Goal: Transaction & Acquisition: Purchase product/service

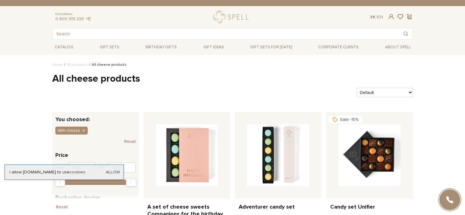
click at [372, 17] on link "Ук" at bounding box center [373, 16] width 5 height 5
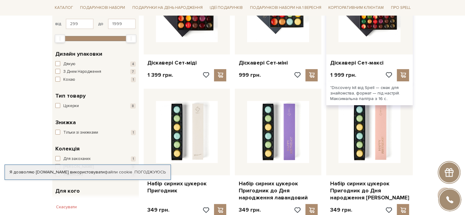
scroll to position [245, 0]
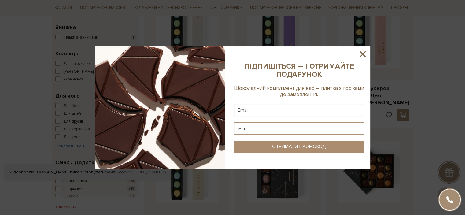
click at [364, 52] on icon at bounding box center [363, 54] width 10 height 10
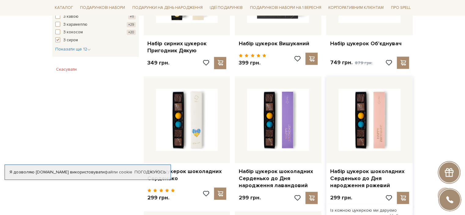
scroll to position [428, 0]
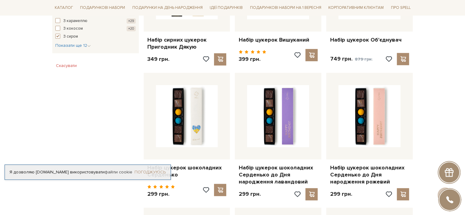
click at [153, 170] on link "Погоджуюсь" at bounding box center [150, 173] width 31 height 6
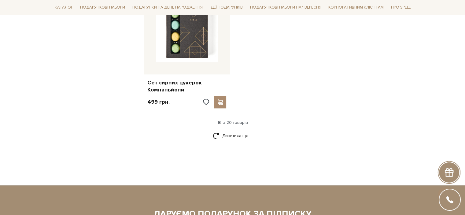
scroll to position [796, 0]
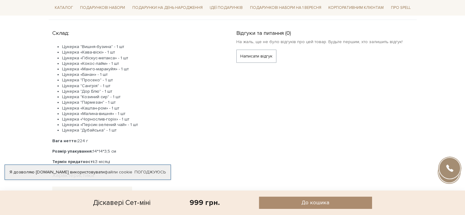
scroll to position [275, 0]
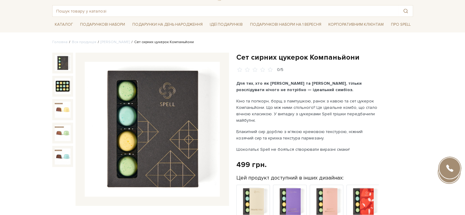
scroll to position [31, 0]
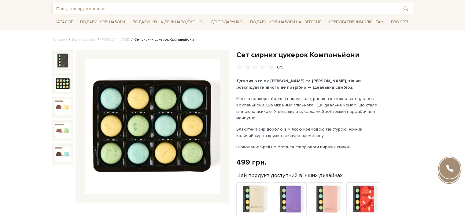
click at [62, 80] on img at bounding box center [63, 84] width 16 height 16
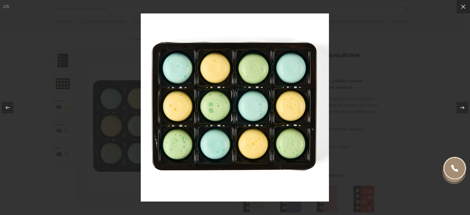
click at [387, 112] on div at bounding box center [235, 107] width 470 height 215
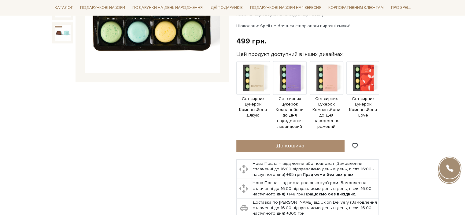
scroll to position [153, 0]
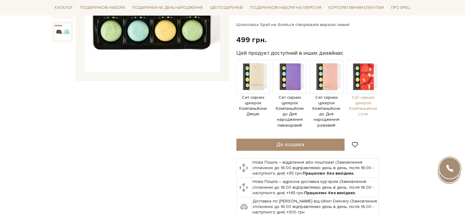
click at [369, 77] on img at bounding box center [364, 77] width 34 height 34
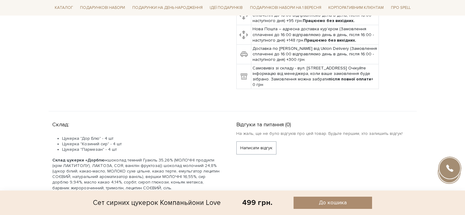
scroll to position [306, 0]
click at [326, 201] on span "До кошика" at bounding box center [333, 202] width 28 height 7
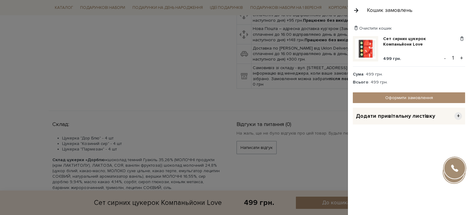
click at [286, 139] on div at bounding box center [235, 107] width 470 height 215
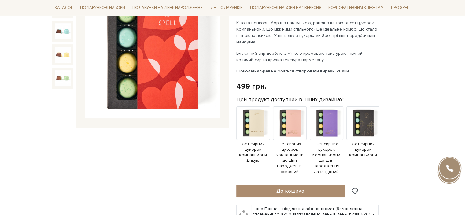
scroll to position [0, 0]
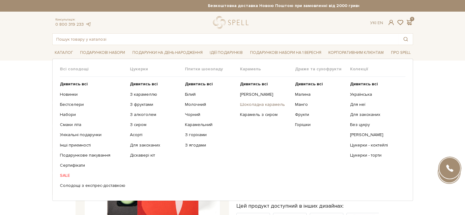
click at [264, 104] on link "Шоколадна карамель" at bounding box center [265, 105] width 50 height 6
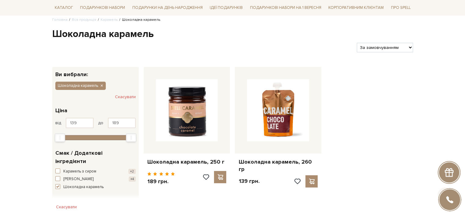
scroll to position [61, 0]
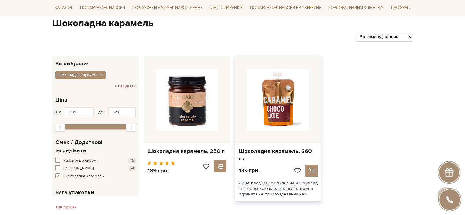
click at [298, 89] on img at bounding box center [278, 100] width 62 height 62
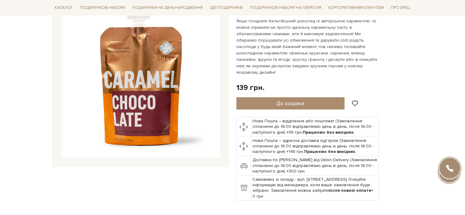
scroll to position [92, 0]
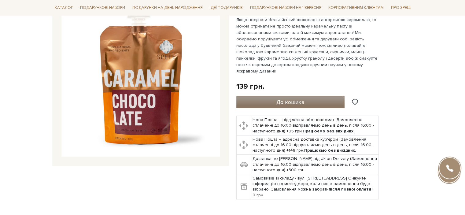
click at [297, 99] on span "До кошика" at bounding box center [291, 102] width 28 height 7
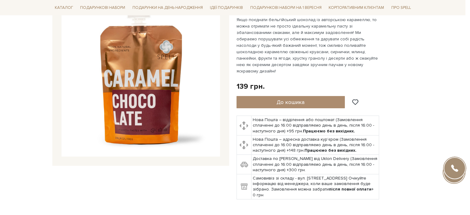
click at [302, 69] on div at bounding box center [235, 107] width 470 height 215
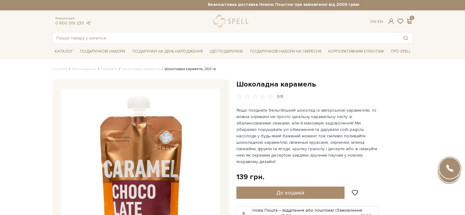
scroll to position [0, 0]
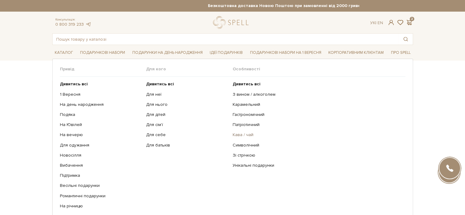
click at [249, 132] on link "Кава / чай" at bounding box center [317, 135] width 168 height 6
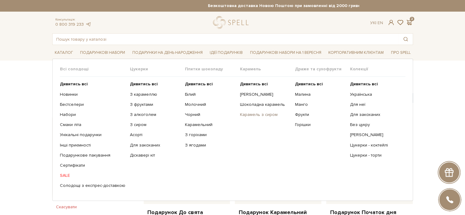
click at [260, 114] on link "Карамель з сиром" at bounding box center [265, 115] width 50 height 6
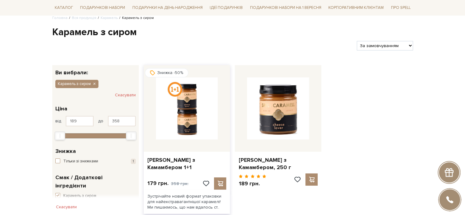
scroll to position [61, 0]
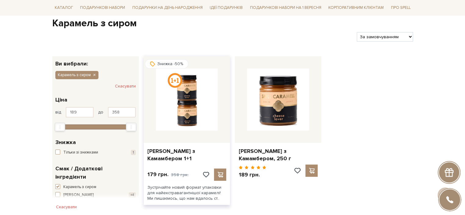
click at [195, 103] on img at bounding box center [187, 100] width 62 height 62
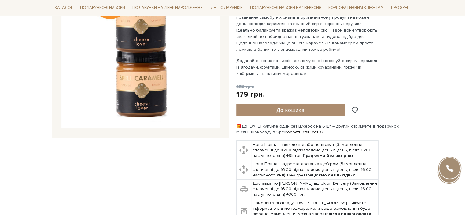
scroll to position [122, 0]
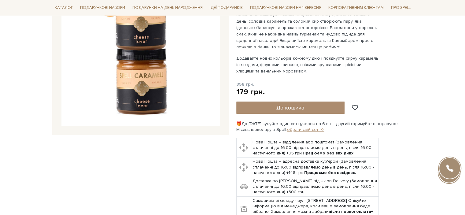
click at [303, 128] on link "обрати свій сет >>" at bounding box center [305, 129] width 37 height 5
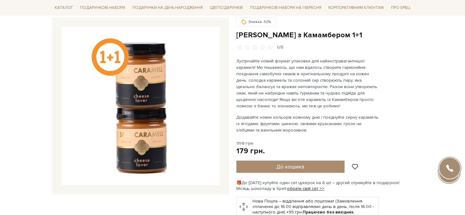
scroll to position [61, 0]
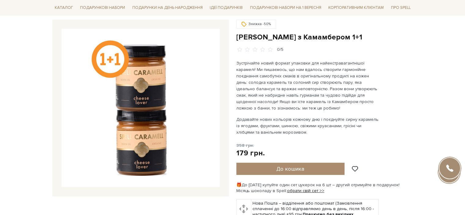
drag, startPoint x: 144, startPoint y: 136, endPoint x: 143, endPoint y: 130, distance: 5.3
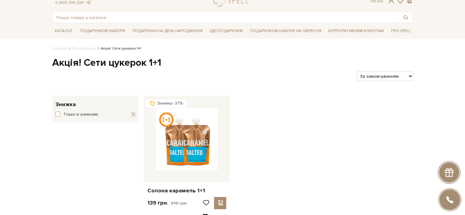
scroll to position [92, 0]
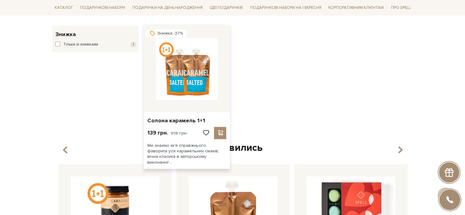
click at [202, 84] on img at bounding box center [187, 69] width 62 height 62
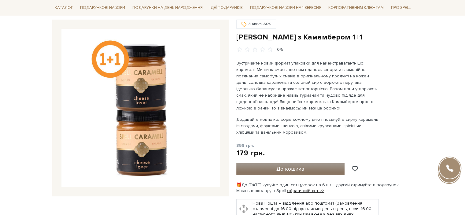
click at [286, 170] on span "До кошика" at bounding box center [291, 169] width 28 height 7
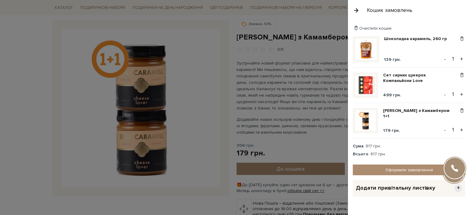
click at [298, 77] on div at bounding box center [235, 107] width 470 height 215
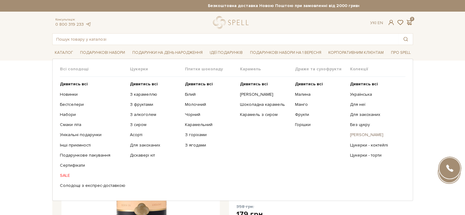
click at [373, 135] on link "[PERSON_NAME]" at bounding box center [375, 135] width 50 height 6
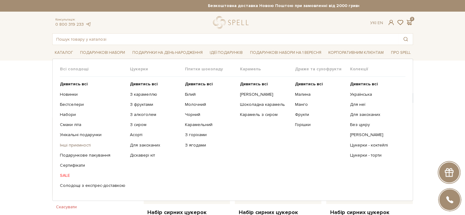
click at [84, 144] on link "Інші приємності" at bounding box center [92, 146] width 65 height 6
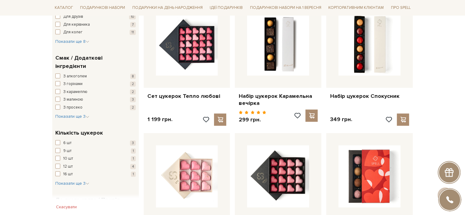
scroll to position [469, 0]
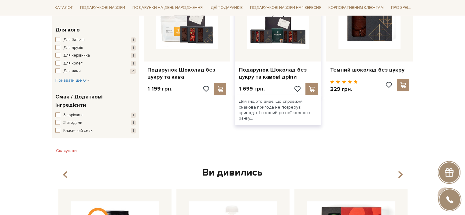
scroll to position [275, 0]
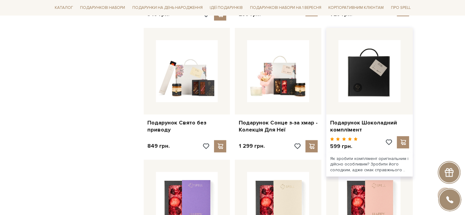
scroll to position [624, 0]
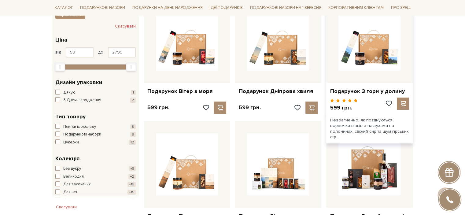
scroll to position [115, 0]
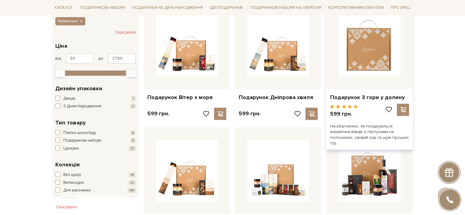
click at [371, 59] on img at bounding box center [370, 46] width 62 height 62
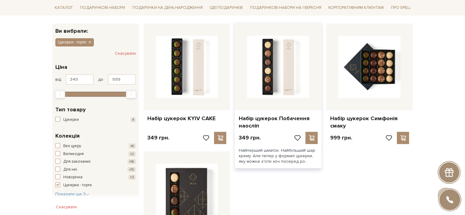
scroll to position [92, 0]
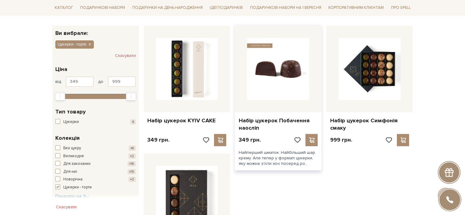
click at [287, 78] on img at bounding box center [278, 69] width 62 height 62
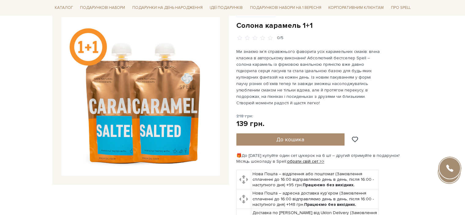
scroll to position [61, 0]
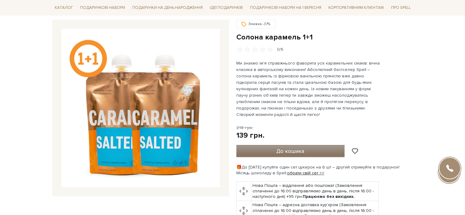
click at [283, 148] on span "До кошика" at bounding box center [291, 151] width 28 height 7
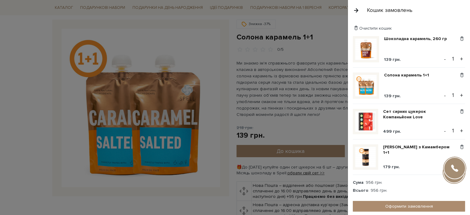
click at [297, 95] on div at bounding box center [235, 107] width 470 height 215
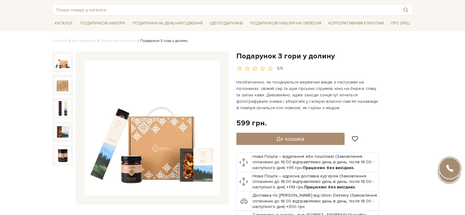
scroll to position [31, 0]
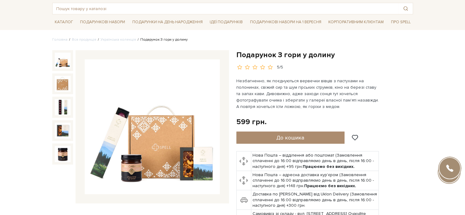
click at [166, 149] on img at bounding box center [152, 126] width 135 height 135
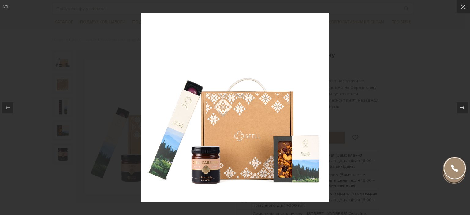
click at [392, 108] on div at bounding box center [235, 107] width 470 height 215
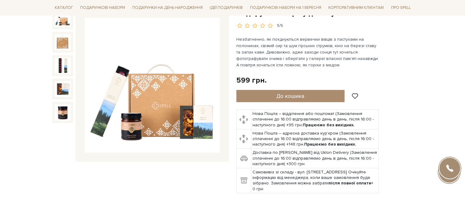
scroll to position [61, 0]
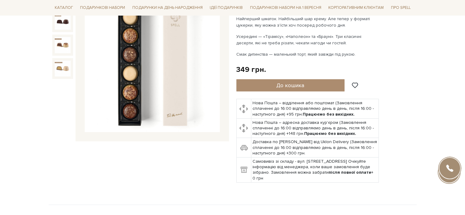
scroll to position [92, 0]
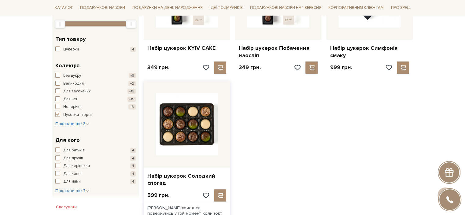
scroll to position [159, 0]
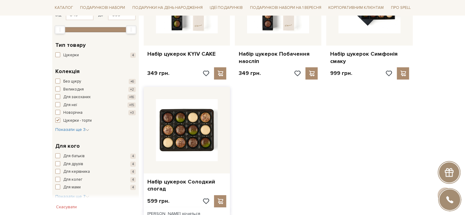
click at [199, 128] on img at bounding box center [187, 130] width 62 height 62
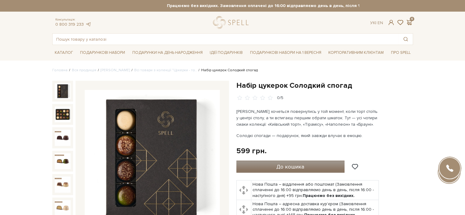
click at [289, 165] on span "До кошика" at bounding box center [291, 166] width 28 height 7
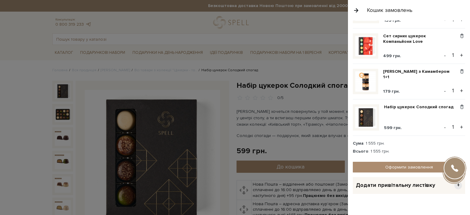
scroll to position [83, 0]
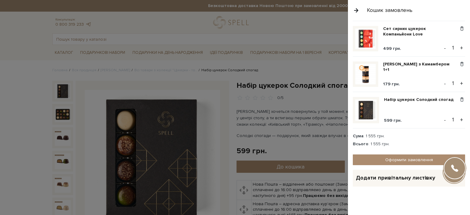
click at [299, 119] on div at bounding box center [235, 107] width 470 height 215
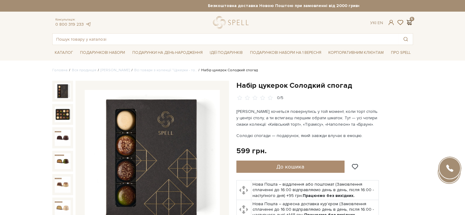
click at [409, 23] on span at bounding box center [409, 22] width 7 height 6
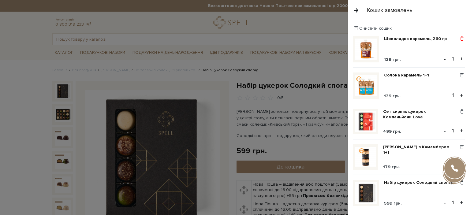
click at [459, 36] on span at bounding box center [462, 39] width 6 height 6
click at [442, 47] on link "Видалити" at bounding box center [441, 49] width 48 height 8
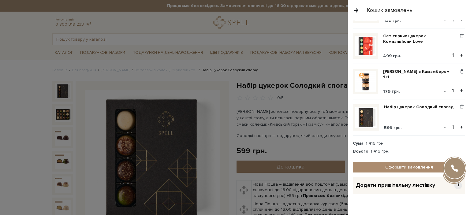
scroll to position [47, 0]
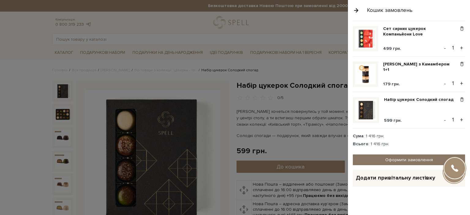
click at [414, 158] on link "Оформити замовлення" at bounding box center [409, 160] width 112 height 11
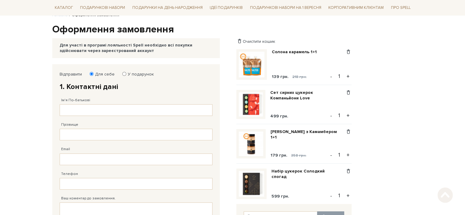
scroll to position [61, 0]
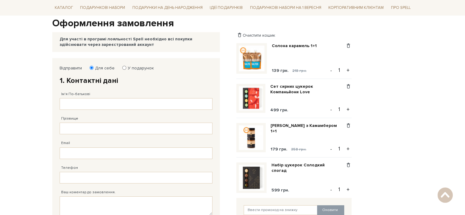
click at [113, 98] on div "Ім'я По-батькові Заповніть поле від 1 до 128 символів!" at bounding box center [136, 97] width 153 height 24
click at [112, 105] on input "Ім'я По-батькові" at bounding box center [136, 104] width 153 height 12
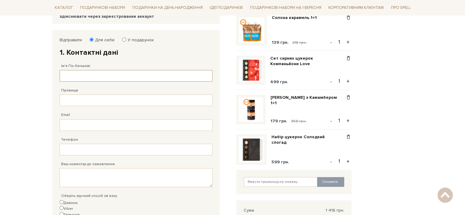
scroll to position [92, 0]
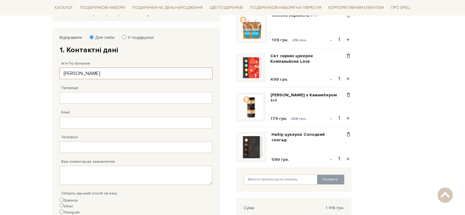
type input "[PERSON_NAME]"
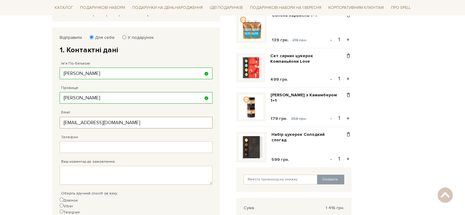
type input "[EMAIL_ADDRESS][DOMAIN_NAME]"
type input "[PHONE_NUMBER]"
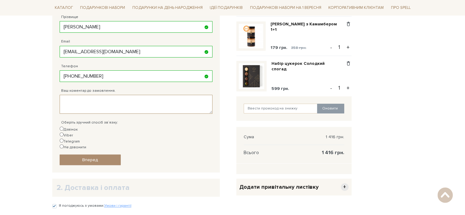
scroll to position [184, 0]
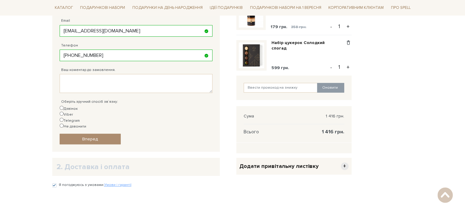
click at [64, 124] on input "Не дзвонити" at bounding box center [62, 126] width 4 height 4
radio input "true"
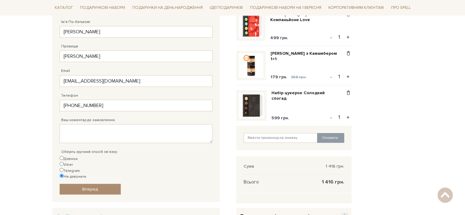
scroll to position [245, 0]
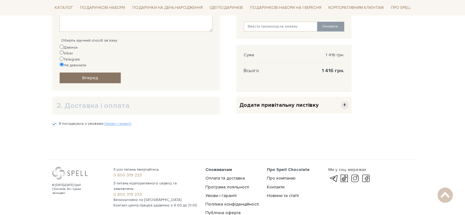
click at [106, 73] on link "Вперед" at bounding box center [90, 78] width 61 height 11
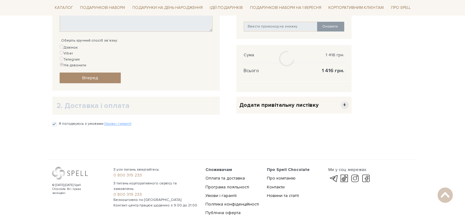
scroll to position [119, 0]
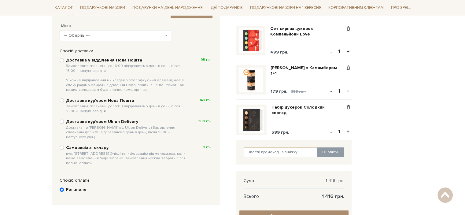
click at [118, 60] on b "Доставка у відділення Нова Пошта Замовлення сплаченні до 16:00 відправляємо ден…" at bounding box center [127, 75] width 122 height 35
click at [64, 60] on input "Доставка у відділення Нова Пошта Замовлення сплаченні до 16:00 відправляємо ден…" at bounding box center [62, 60] width 4 height 4
radio input "true"
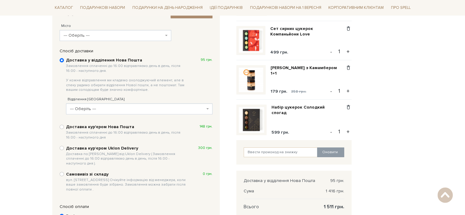
click at [133, 112] on span "--- Оберіть ---" at bounding box center [139, 108] width 147 height 11
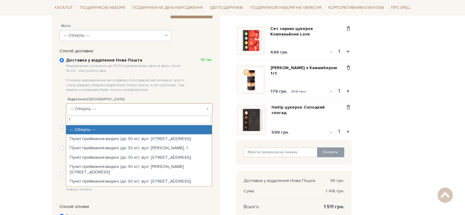
type input "11"
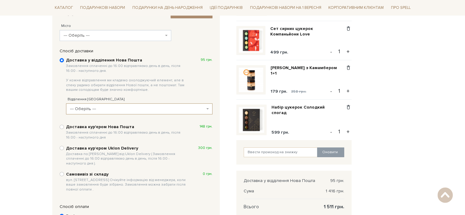
click at [110, 105] on span "--- Оберіть ---" at bounding box center [139, 108] width 147 height 11
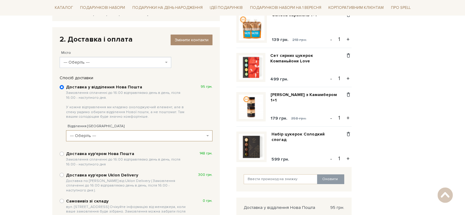
scroll to position [27, 0]
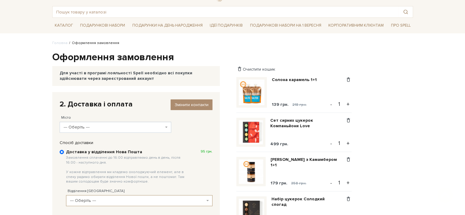
click at [107, 129] on span "--- Оберіть ---" at bounding box center [114, 127] width 100 height 6
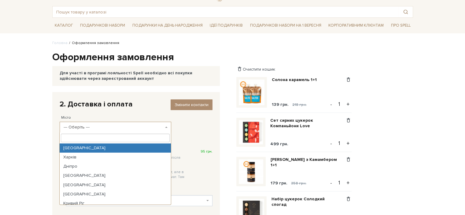
click at [113, 127] on span "--- Оберіть ---" at bounding box center [114, 127] width 100 height 6
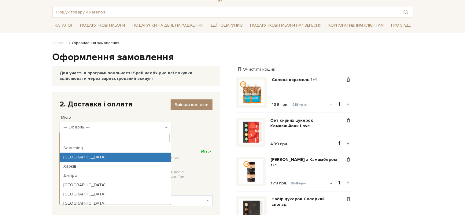
click at [111, 128] on span "--- Оберіть ---" at bounding box center [114, 127] width 100 height 6
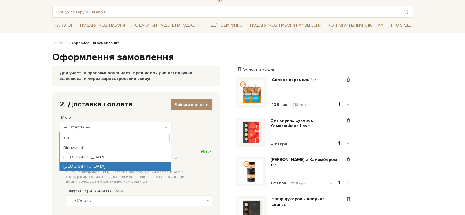
type input "вінн"
select select "Вінниця"
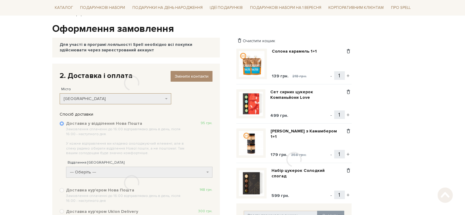
scroll to position [58, 0]
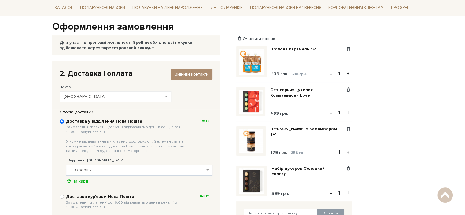
click at [116, 166] on span "--- Оберіть ---" at bounding box center [139, 170] width 147 height 11
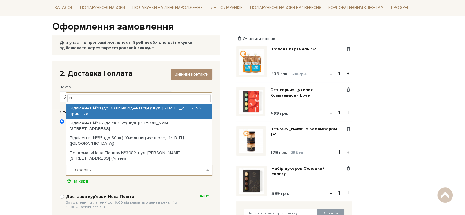
type input "11"
select select "Відділення №11 (до 30 кг на одне місце): вул. Стрілецька, 14, прим. 178"
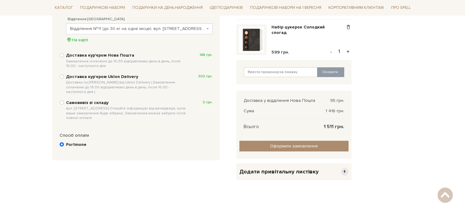
scroll to position [211, 0]
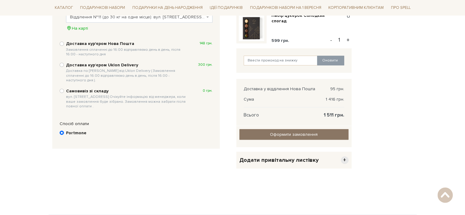
click at [307, 135] on input "Оформити замовлення" at bounding box center [294, 134] width 109 height 11
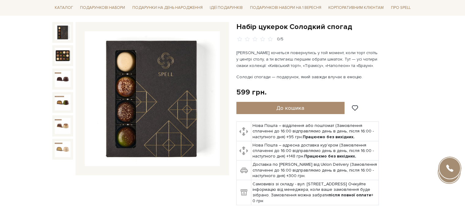
scroll to position [61, 0]
